Goal: Task Accomplishment & Management: Use online tool/utility

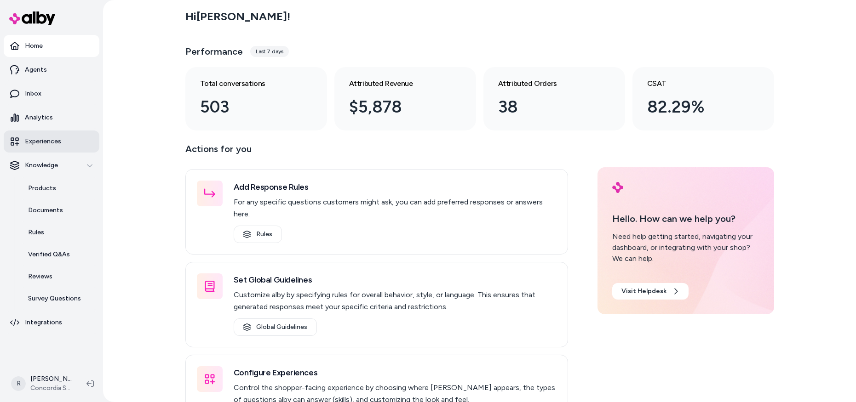
click at [46, 141] on p "Experiences" at bounding box center [43, 141] width 36 height 9
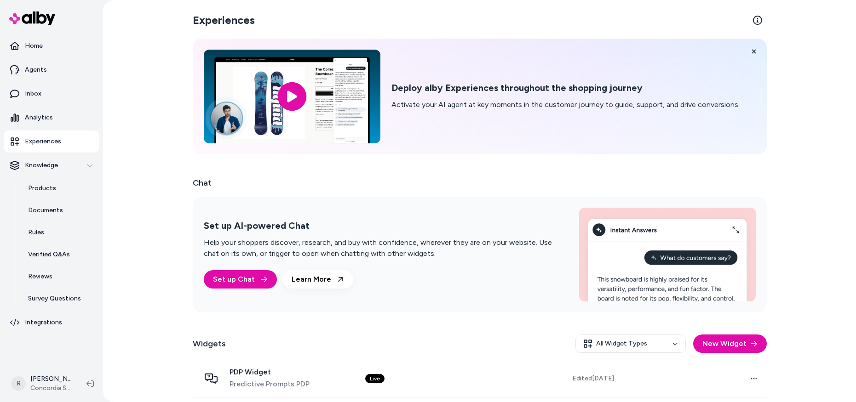
scroll to position [40, 0]
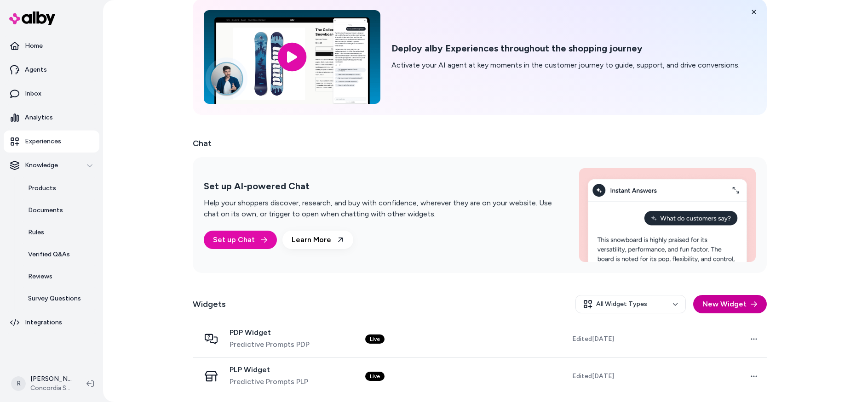
click at [754, 309] on button "New Widget" at bounding box center [730, 304] width 74 height 18
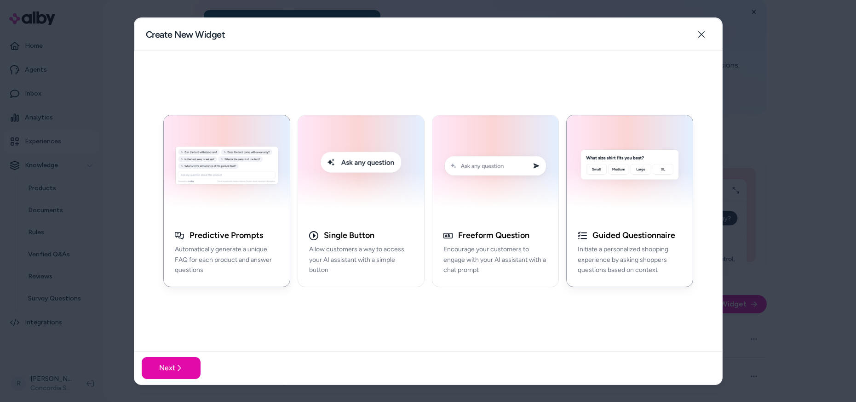
click at [659, 198] on img "button" at bounding box center [629, 167] width 115 height 93
click at [452, 198] on img "button" at bounding box center [495, 167] width 115 height 93
click at [653, 200] on img "button" at bounding box center [629, 167] width 115 height 93
click at [170, 368] on button "Next" at bounding box center [171, 368] width 59 height 22
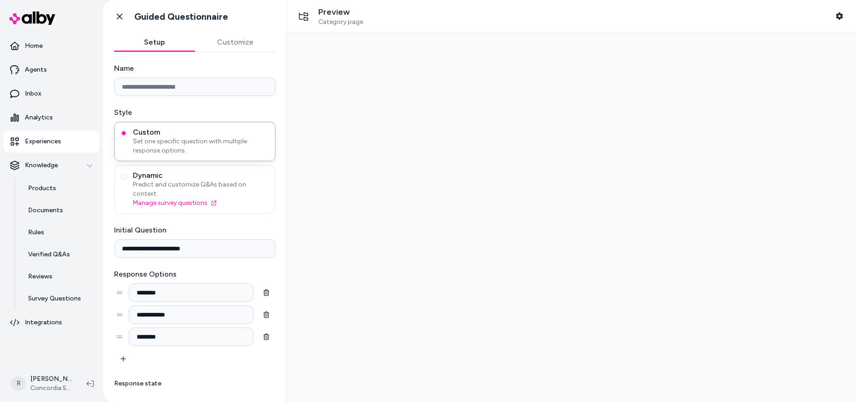
click at [225, 87] on input "Name" at bounding box center [194, 87] width 161 height 18
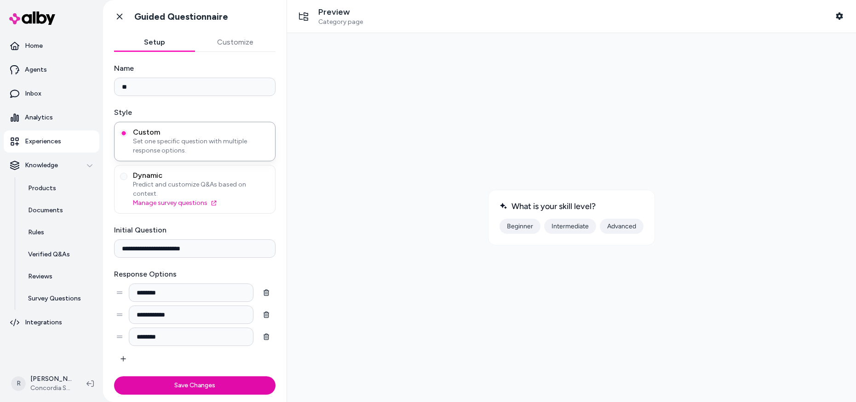
type input "*"
type input "**********"
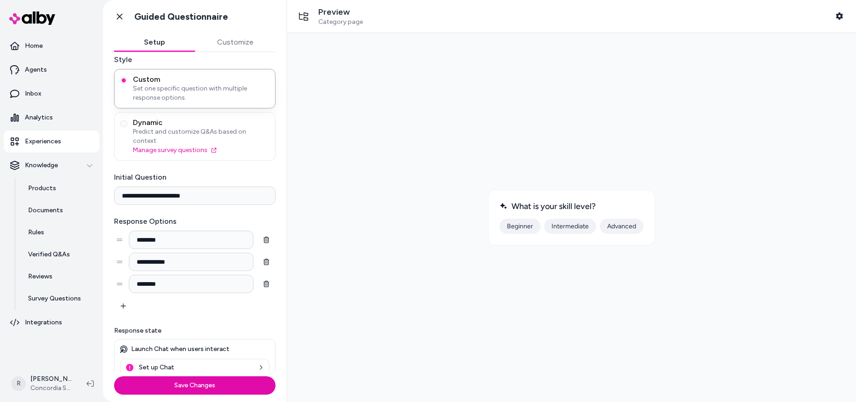
scroll to position [53, 0]
click at [240, 39] on button "Customize" at bounding box center [235, 42] width 81 height 18
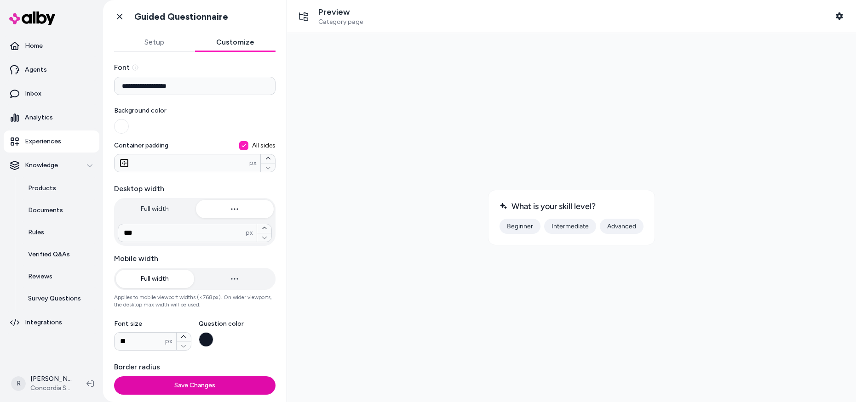
scroll to position [0, 0]
click at [156, 39] on button "Setup" at bounding box center [154, 42] width 81 height 18
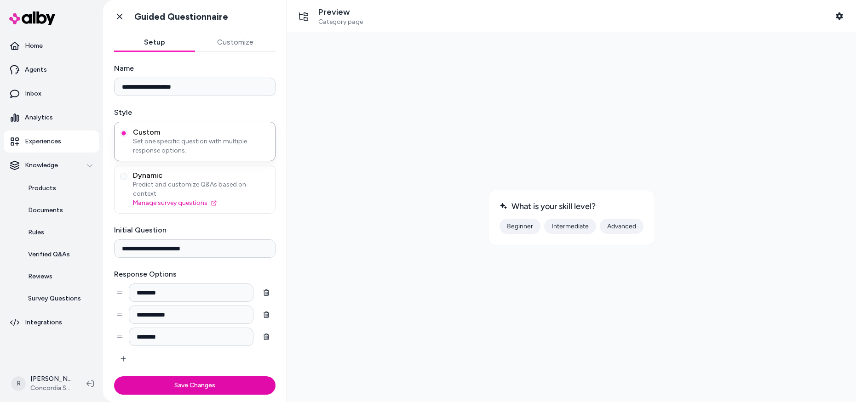
scroll to position [53, 0]
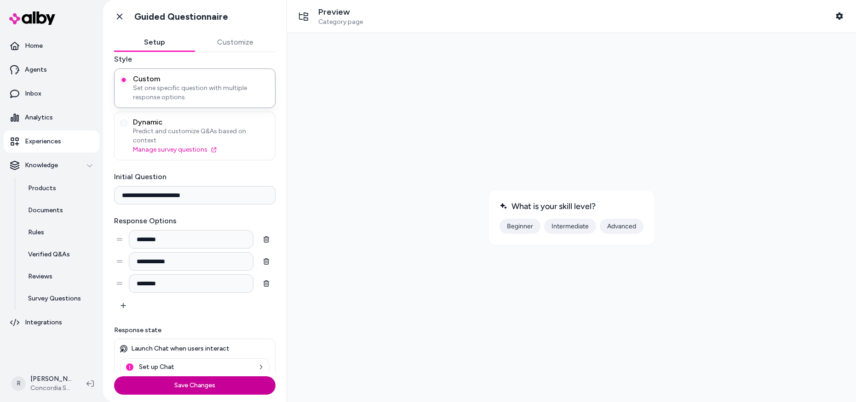
click at [197, 387] on button "Save Changes" at bounding box center [194, 386] width 161 height 18
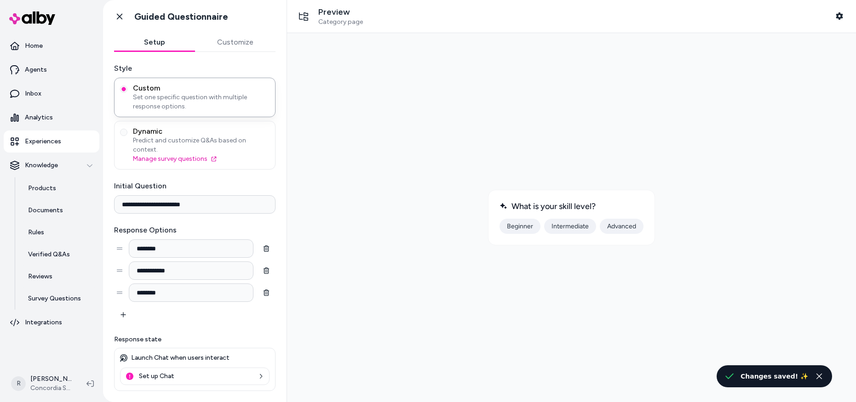
scroll to position [35, 0]
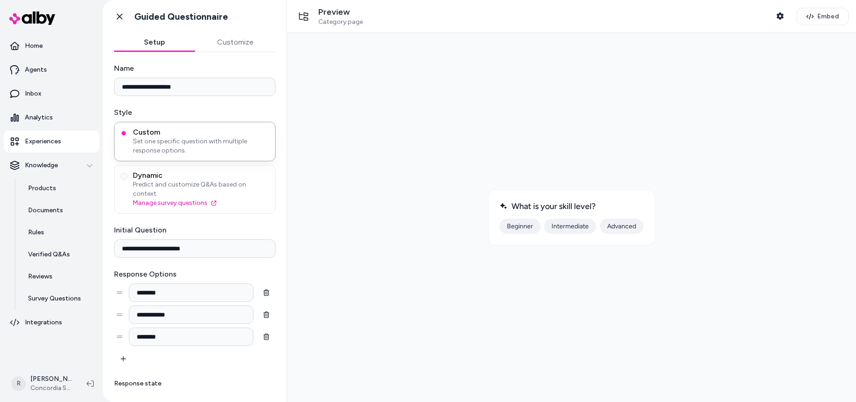
scroll to position [35, 0]
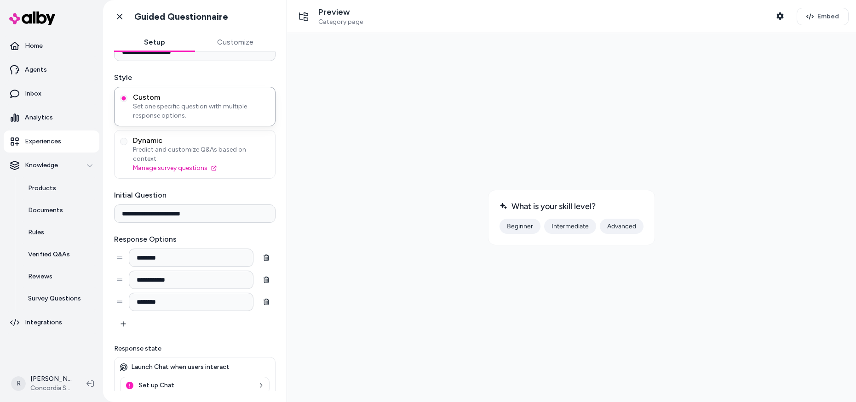
click at [528, 226] on button "Beginner" at bounding box center [519, 226] width 41 height 15
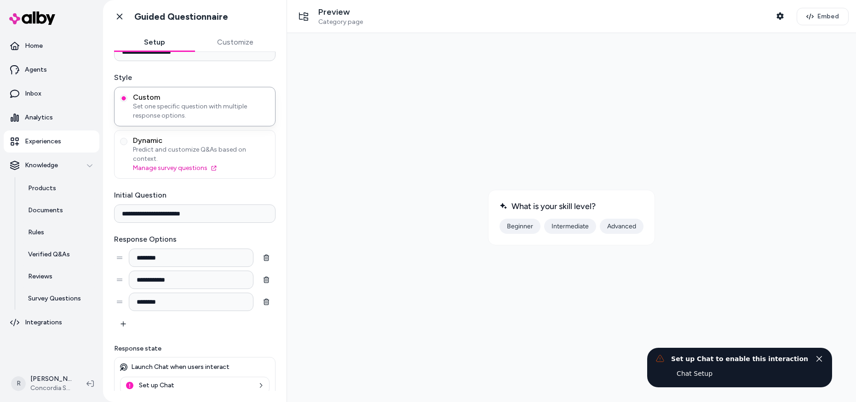
click at [707, 376] on link "Chat Setup" at bounding box center [694, 374] width 47 height 17
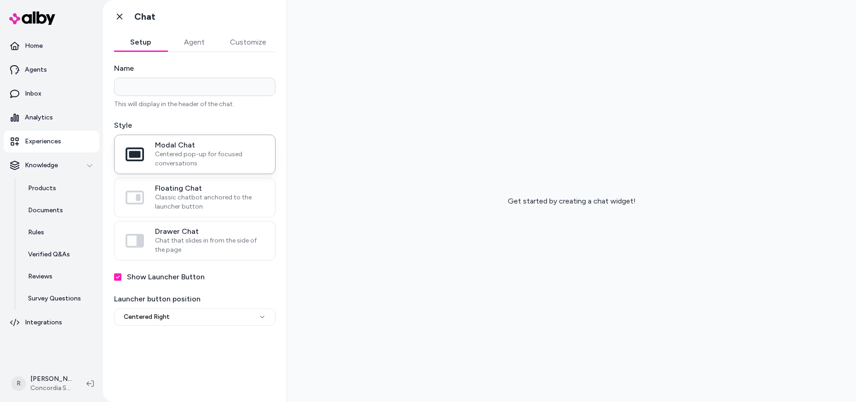
click at [54, 143] on p "Experiences" at bounding box center [43, 141] width 36 height 9
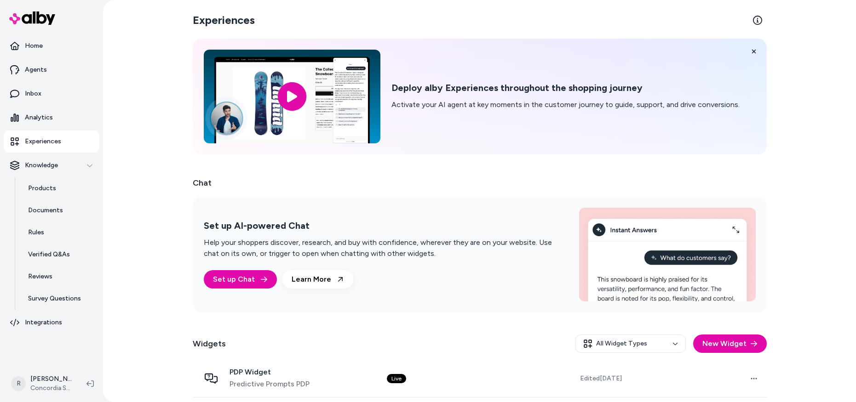
scroll to position [77, 0]
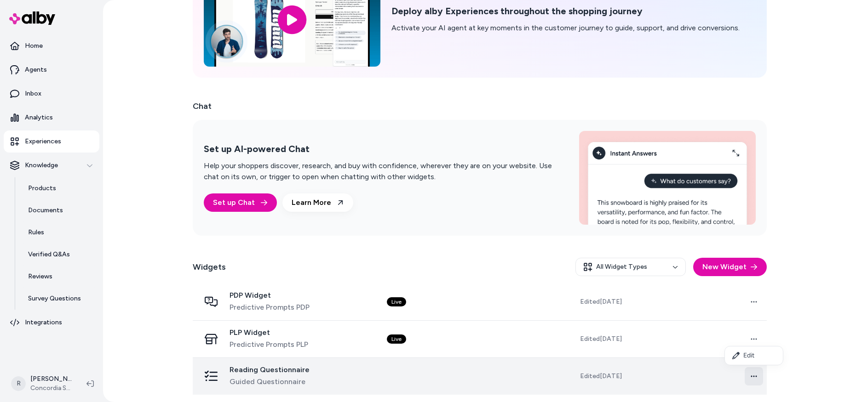
click at [751, 378] on html "Home Agents Inbox Analytics Experiences Knowledge Products Documents Rules Veri…" at bounding box center [428, 201] width 856 height 402
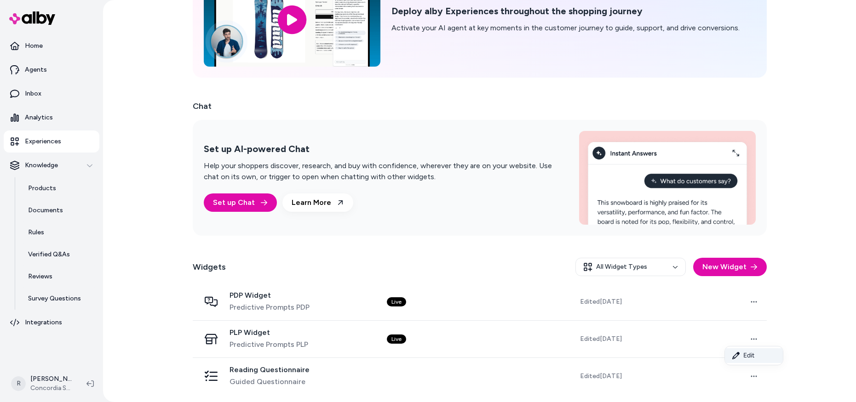
click at [754, 359] on link "Edit" at bounding box center [754, 356] width 58 height 15
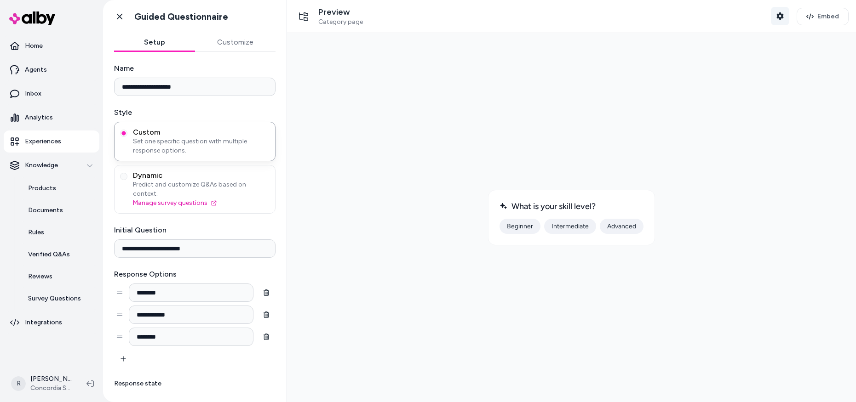
click at [780, 14] on icon "button" at bounding box center [779, 15] width 7 height 7
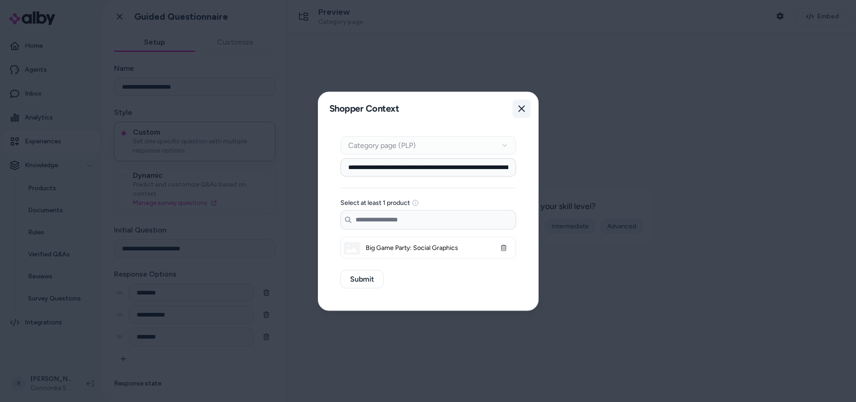
click at [524, 107] on icon "button" at bounding box center [521, 108] width 7 height 7
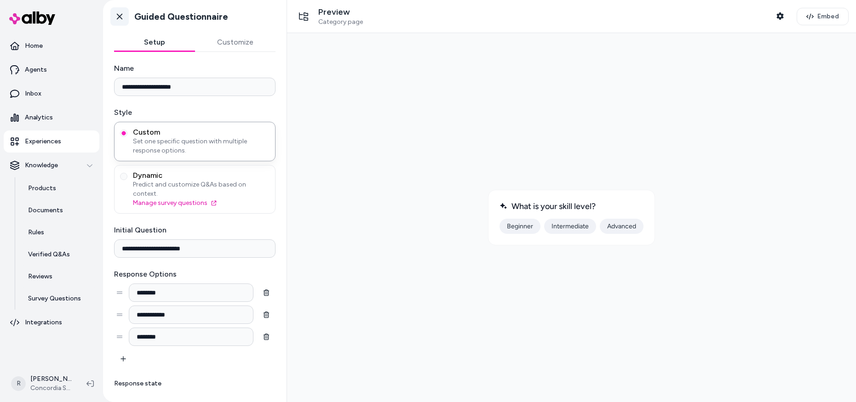
click at [117, 18] on icon at bounding box center [119, 16] width 9 height 9
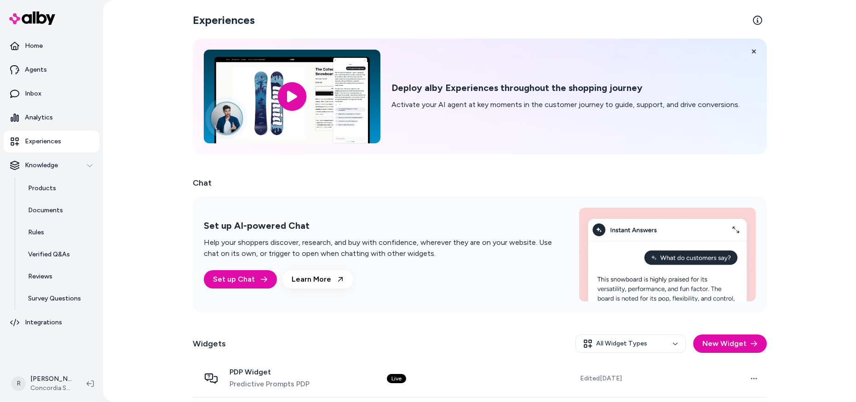
scroll to position [77, 0]
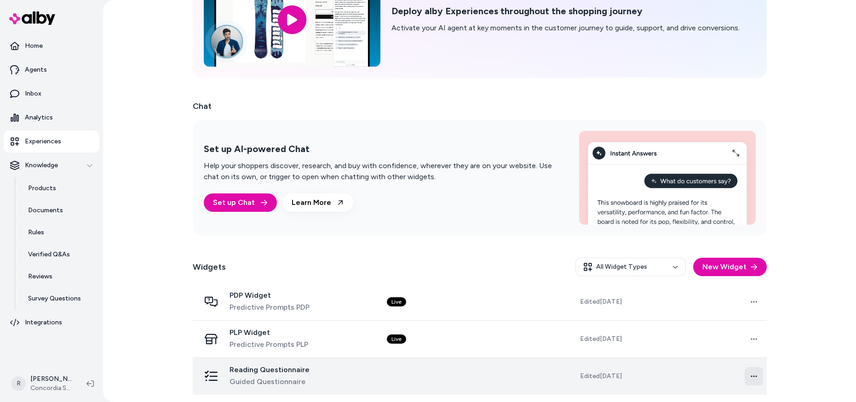
click at [756, 376] on html "Home Agents Inbox Analytics Experiences Knowledge Products Documents Rules Veri…" at bounding box center [428, 201] width 856 height 402
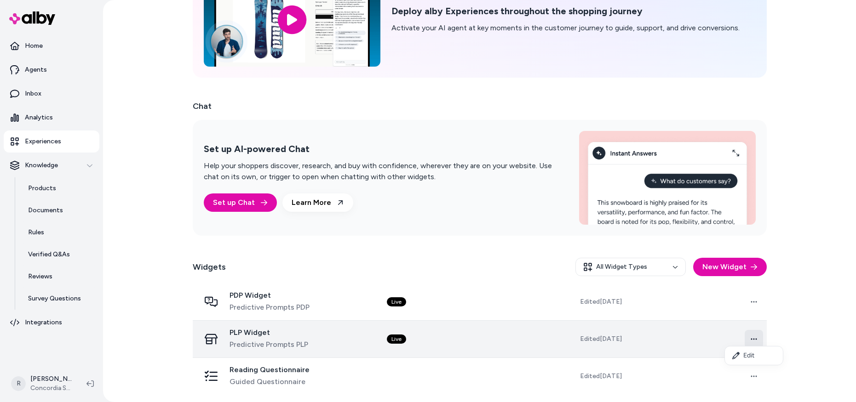
click at [754, 338] on html "Home Agents Inbox Analytics Experiences Knowledge Products Documents Rules Veri…" at bounding box center [428, 201] width 856 height 402
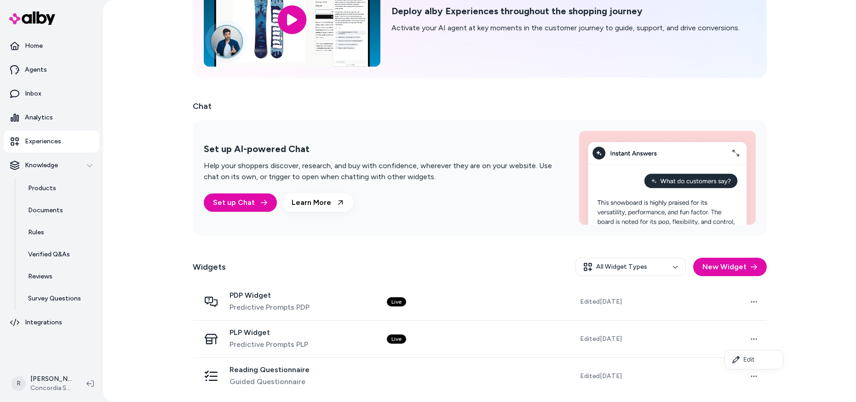
click at [802, 339] on html "Home Agents Inbox Analytics Experiences Knowledge Products Documents Rules Veri…" at bounding box center [428, 201] width 856 height 402
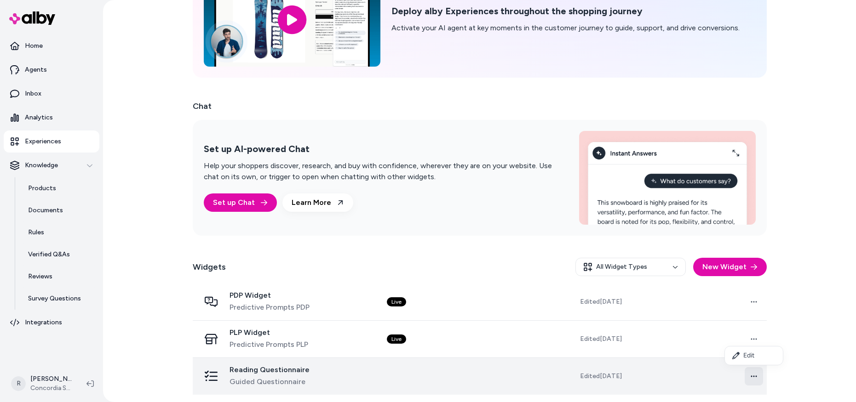
click at [755, 378] on html "Home Agents Inbox Analytics Experiences Knowledge Products Documents Rules Veri…" at bounding box center [428, 201] width 856 height 402
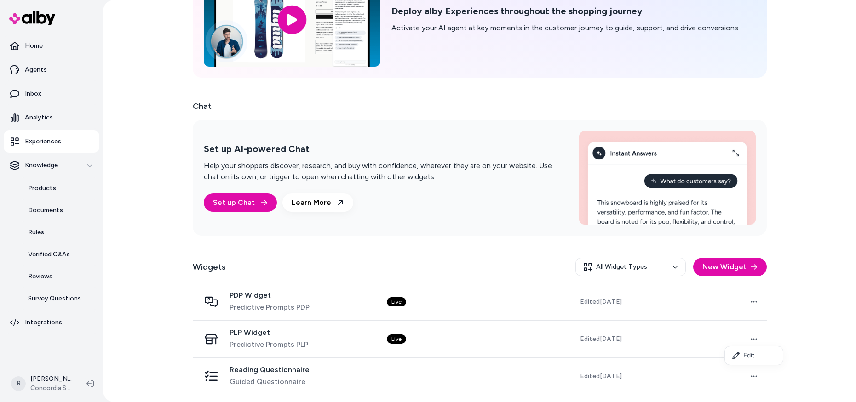
click at [807, 380] on html "Home Agents Inbox Analytics Experiences Knowledge Products Documents Rules Veri…" at bounding box center [428, 201] width 856 height 402
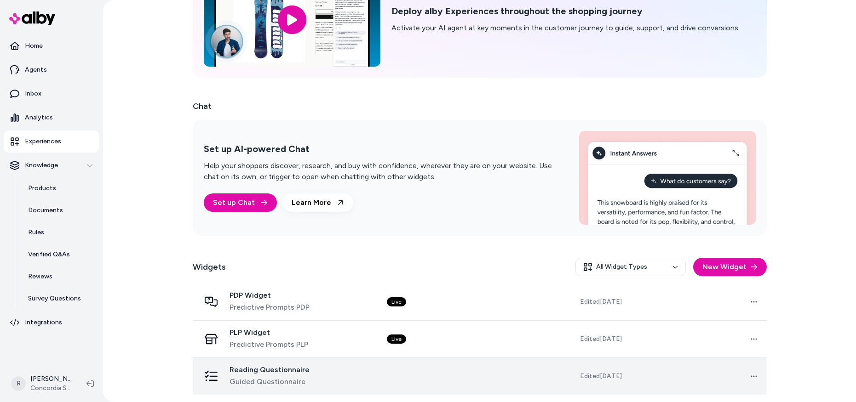
click at [372, 383] on div "Reading Questionnaire Guided Questionnaire" at bounding box center [286, 377] width 172 height 22
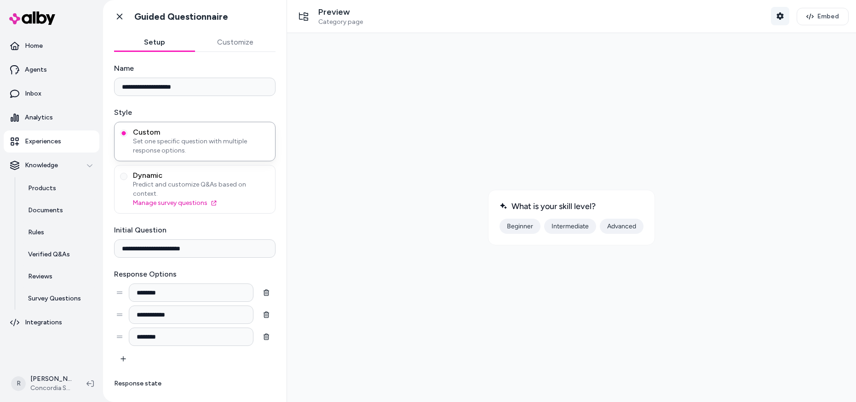
click at [782, 16] on icon "button" at bounding box center [779, 15] width 7 height 7
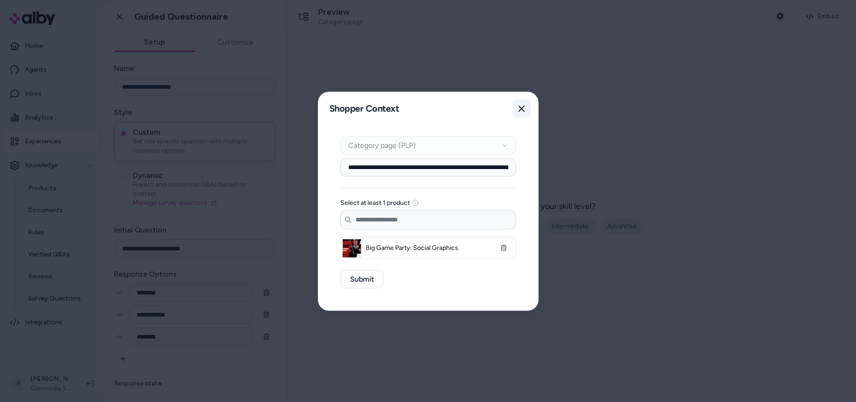
click at [521, 110] on icon "button" at bounding box center [521, 108] width 7 height 7
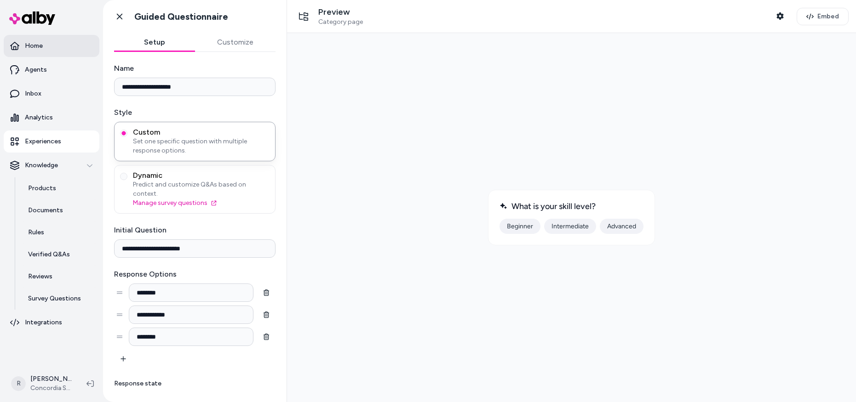
click at [31, 43] on p "Home" at bounding box center [34, 45] width 18 height 9
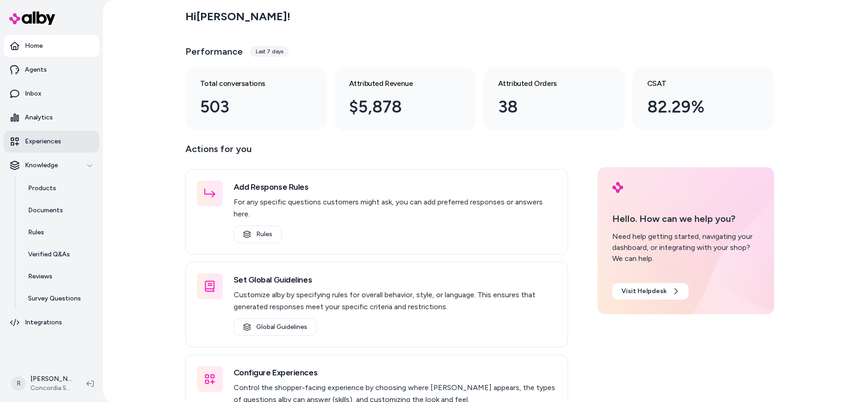
click at [44, 139] on p "Experiences" at bounding box center [43, 141] width 36 height 9
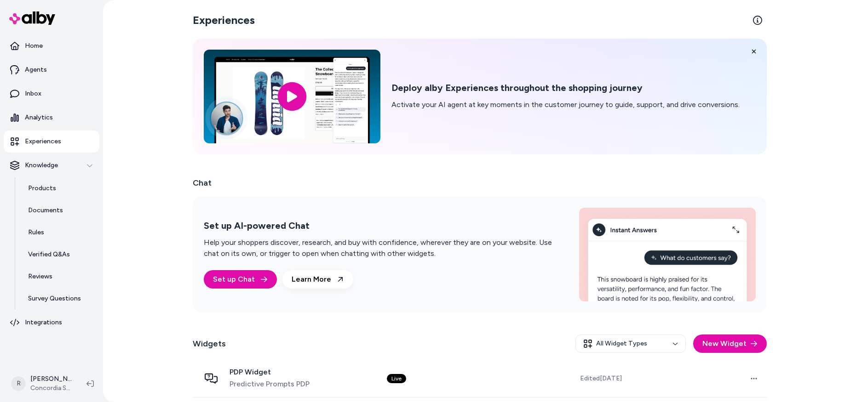
scroll to position [77, 0]
